Goal: Task Accomplishment & Management: Use online tool/utility

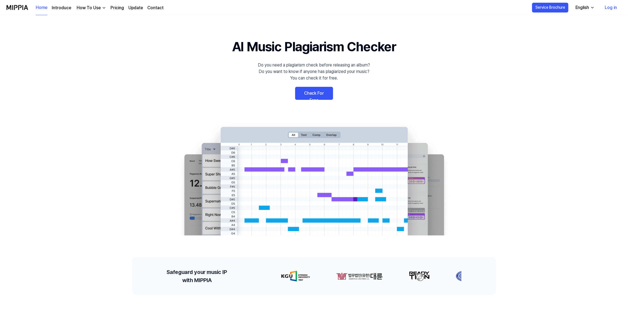
click at [611, 9] on link "Log in" at bounding box center [611, 7] width 21 height 15
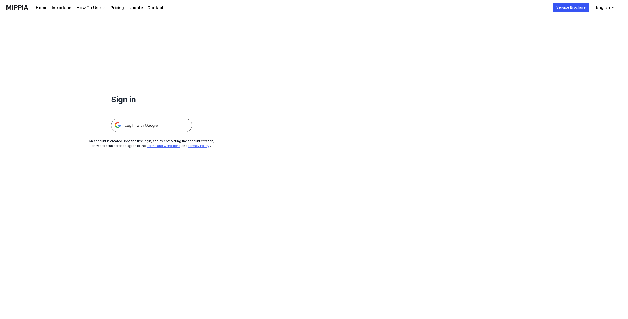
click at [136, 128] on img at bounding box center [151, 125] width 81 height 14
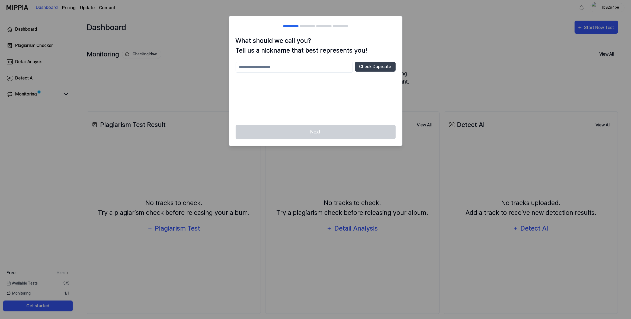
click at [329, 67] on input "text" at bounding box center [293, 67] width 117 height 11
type input "**********"
click at [367, 66] on button "Check Duplicate" at bounding box center [375, 67] width 41 height 10
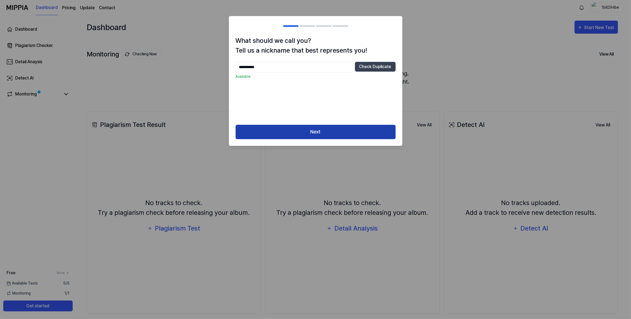
click at [360, 134] on button "Next" at bounding box center [315, 132] width 160 height 14
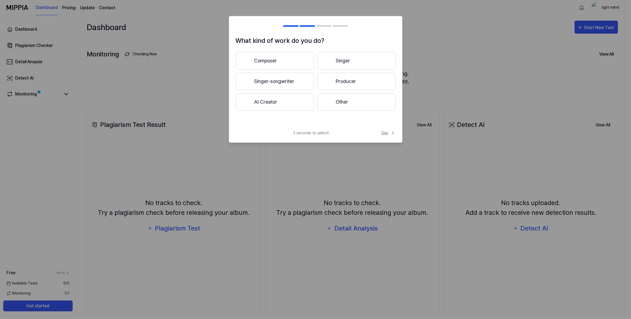
click at [386, 131] on span "Skip" at bounding box center [388, 133] width 14 height 6
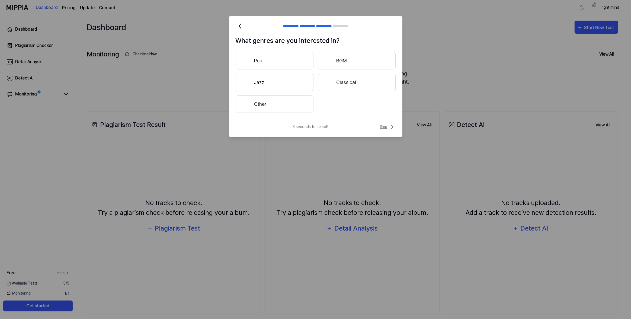
click at [386, 128] on span "Skip" at bounding box center [387, 127] width 15 height 7
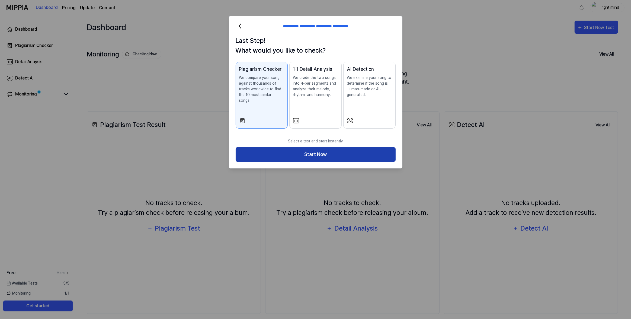
click at [366, 151] on button "Start Now" at bounding box center [315, 154] width 160 height 14
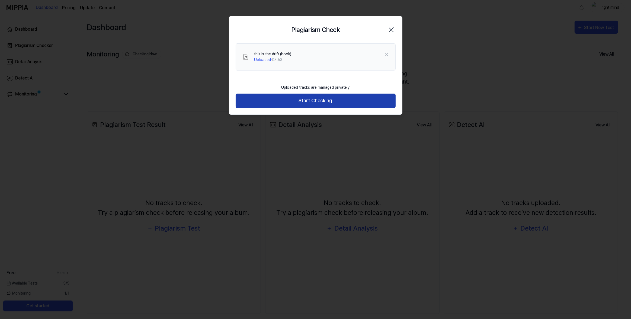
click at [319, 101] on button "Start Checking" at bounding box center [315, 100] width 160 height 14
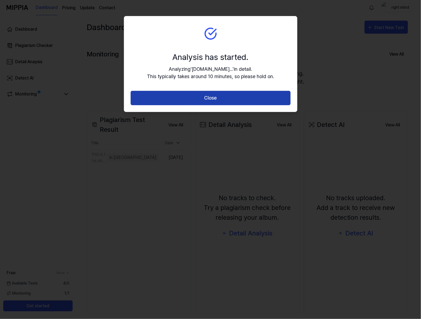
click at [225, 93] on button "Close" at bounding box center [211, 98] width 160 height 14
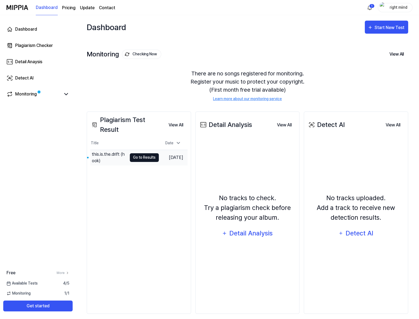
click at [133, 157] on button "Go to Results" at bounding box center [144, 157] width 29 height 9
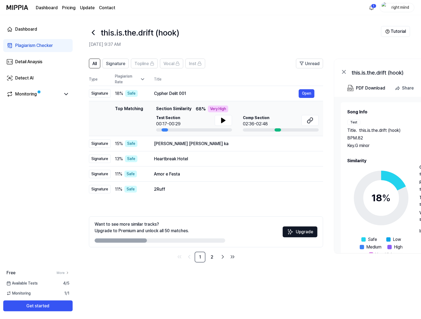
click at [92, 33] on icon at bounding box center [93, 32] width 2 height 4
